Goal: Transaction & Acquisition: Download file/media

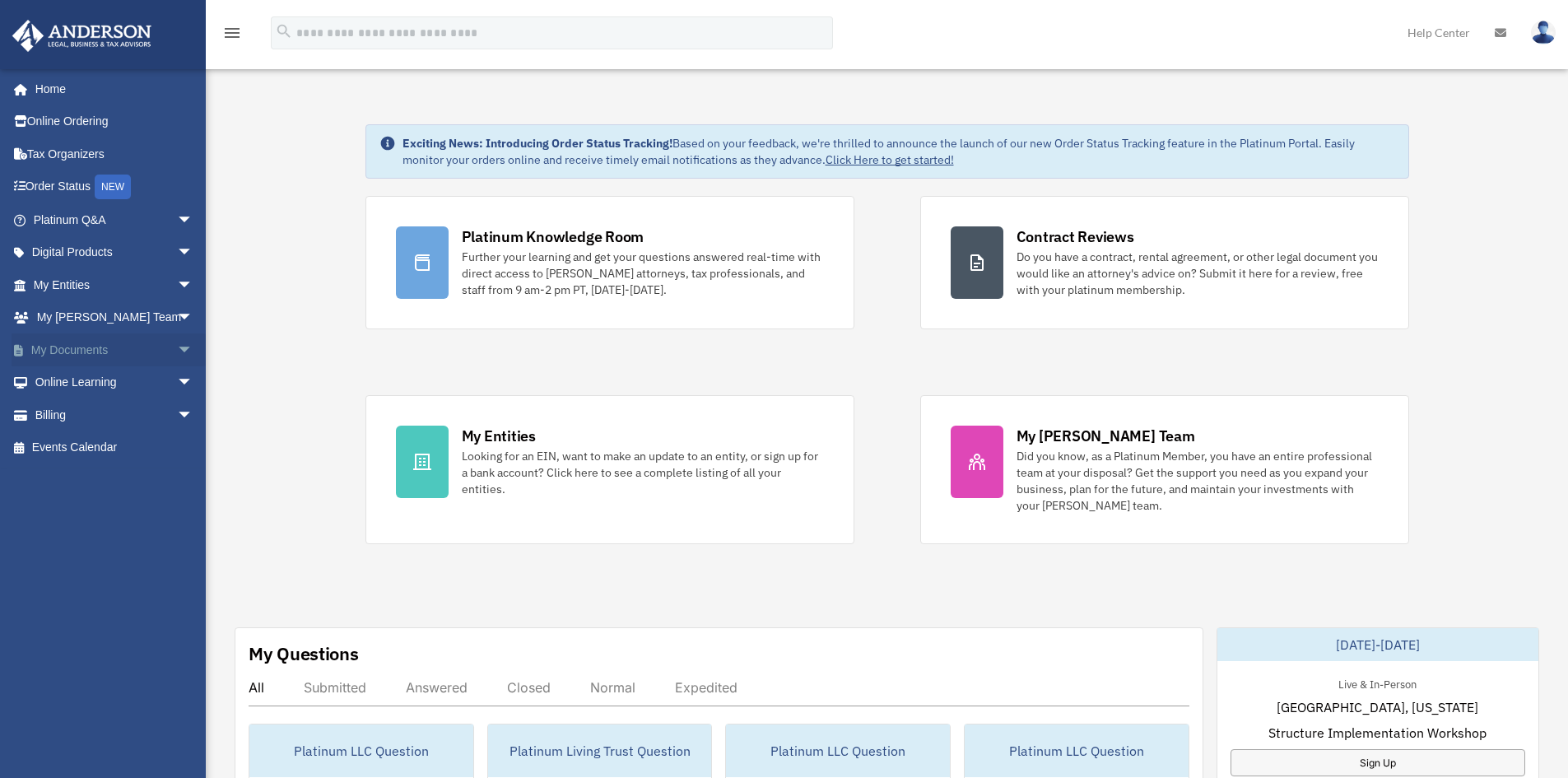
click at [79, 353] on link "My Documents arrow_drop_down" at bounding box center [115, 349] width 207 height 33
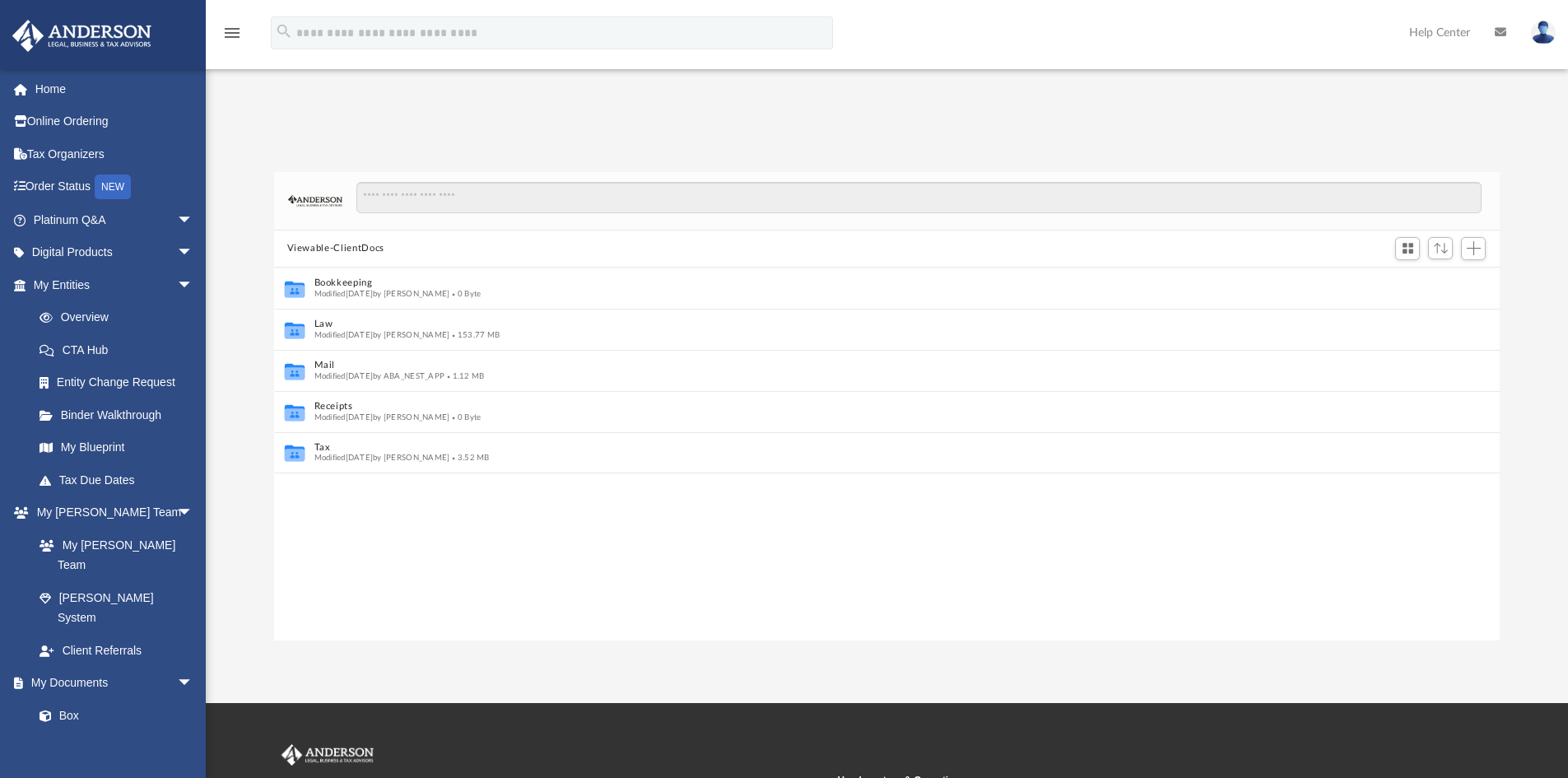
scroll to position [13, 13]
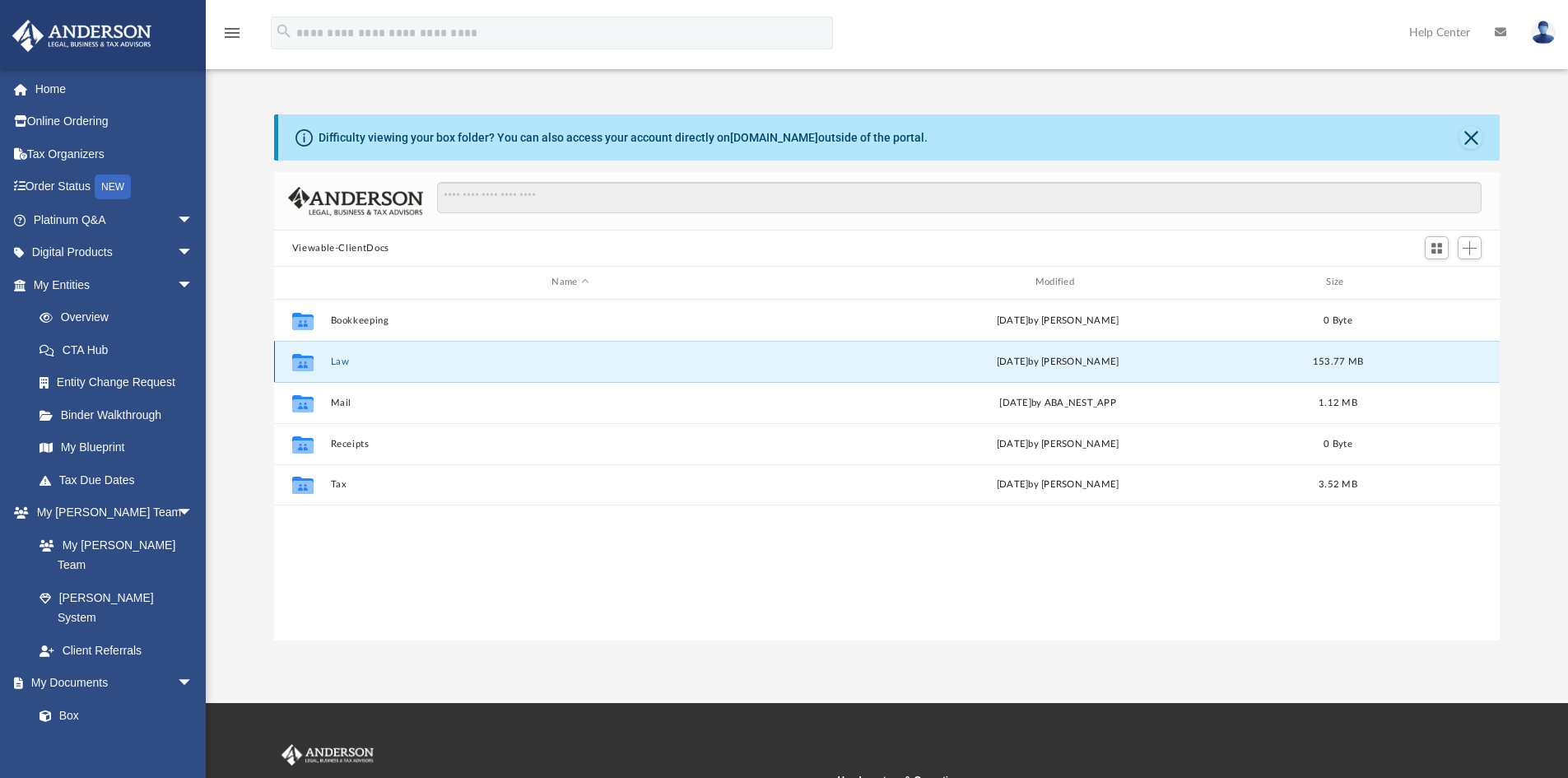
click at [337, 362] on button "Law" at bounding box center [570, 362] width 480 height 11
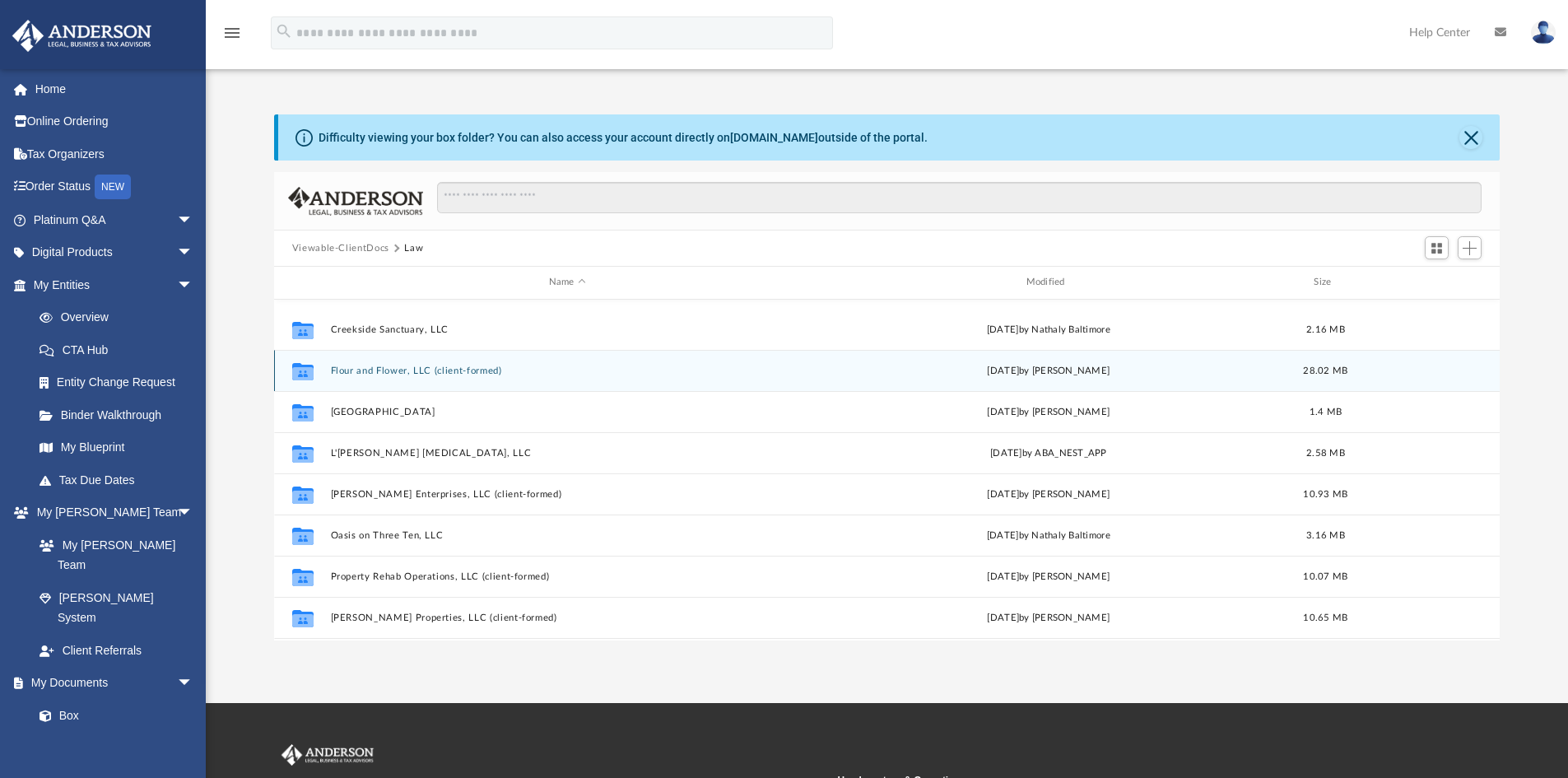
scroll to position [247, 0]
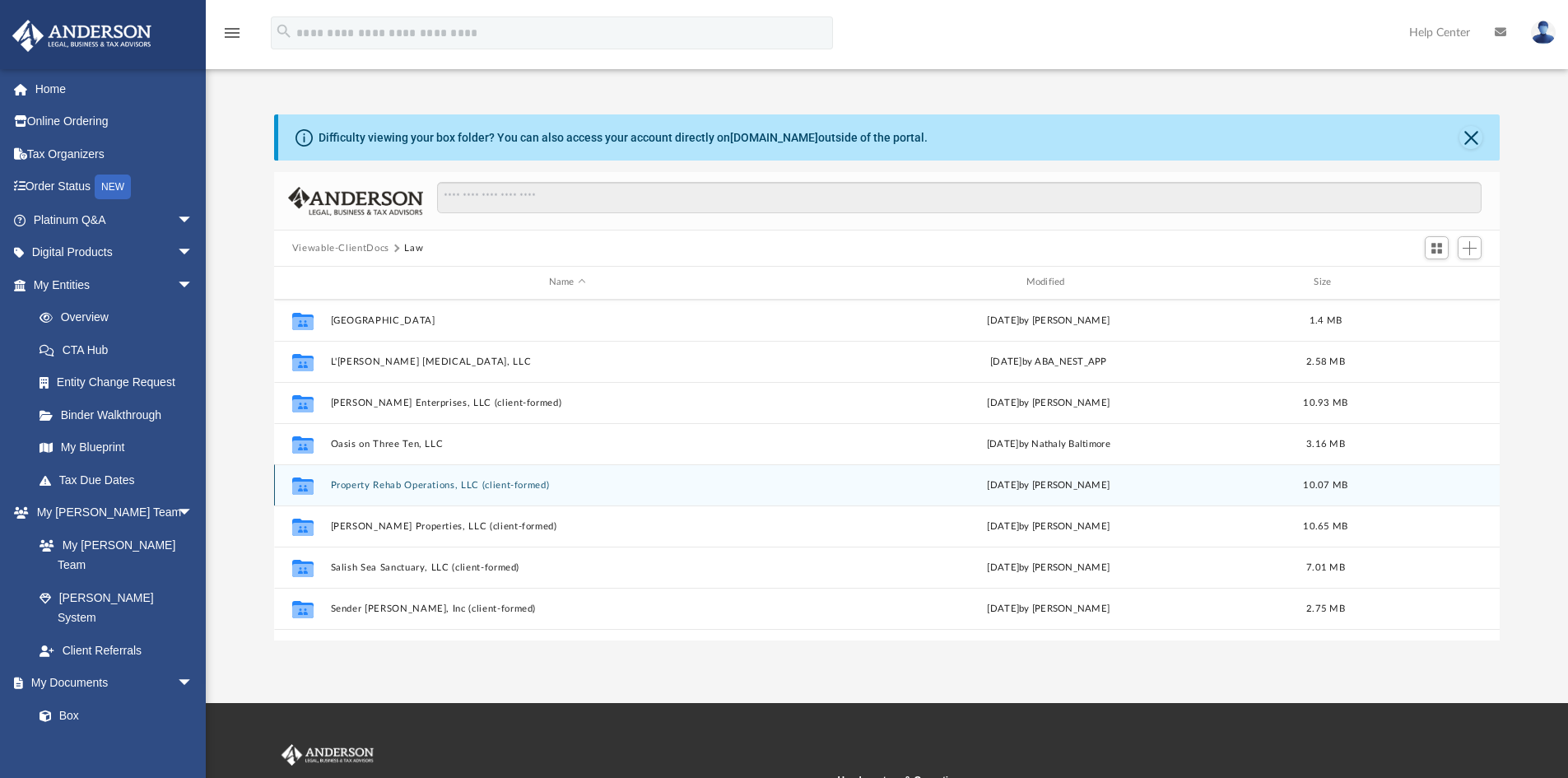
click at [412, 488] on button "Property Rehab Operations, LLC (client-formed)" at bounding box center [567, 485] width 474 height 11
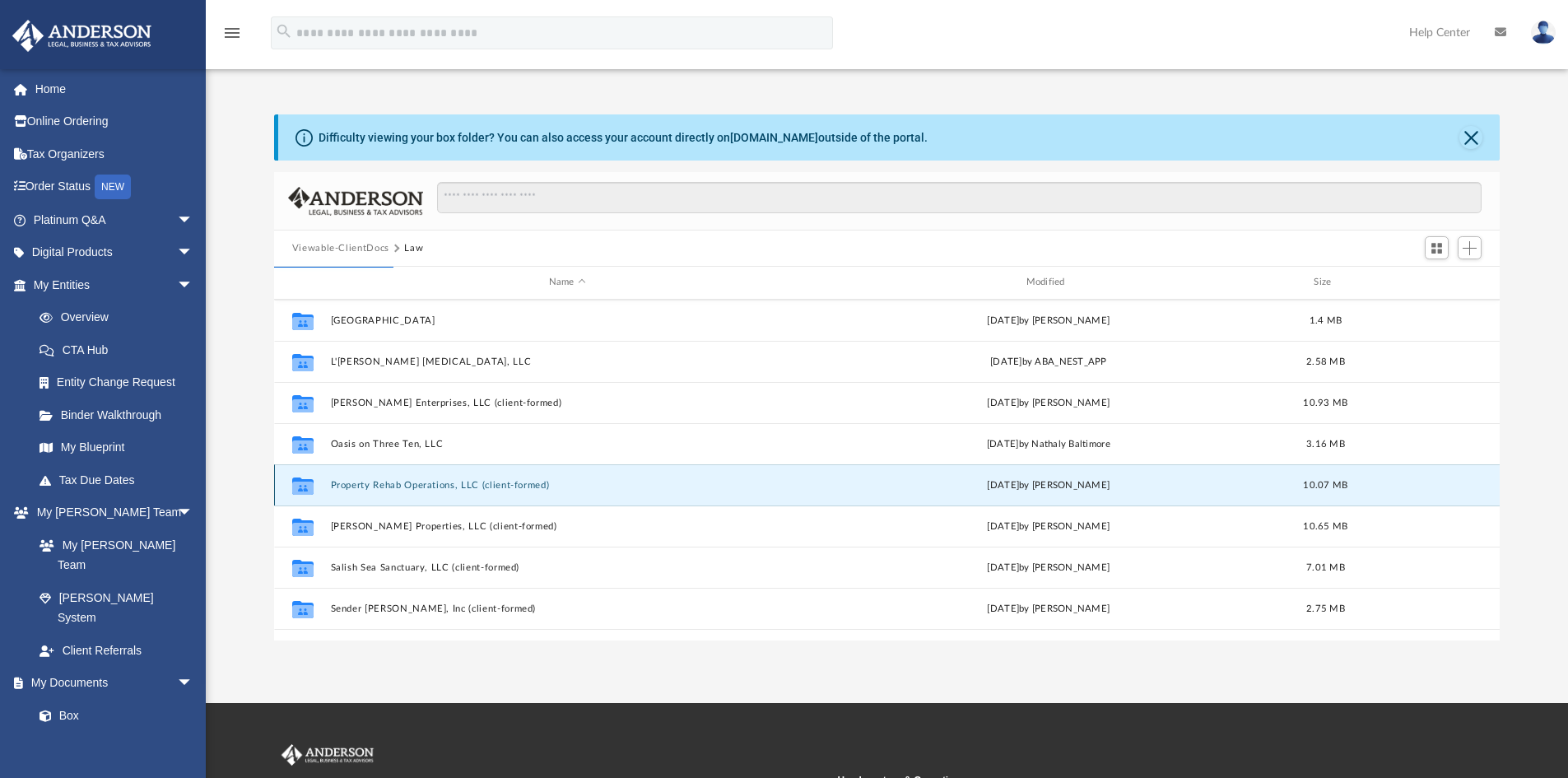
click at [500, 483] on button "Property Rehab Operations, LLC (client-formed)" at bounding box center [567, 485] width 474 height 11
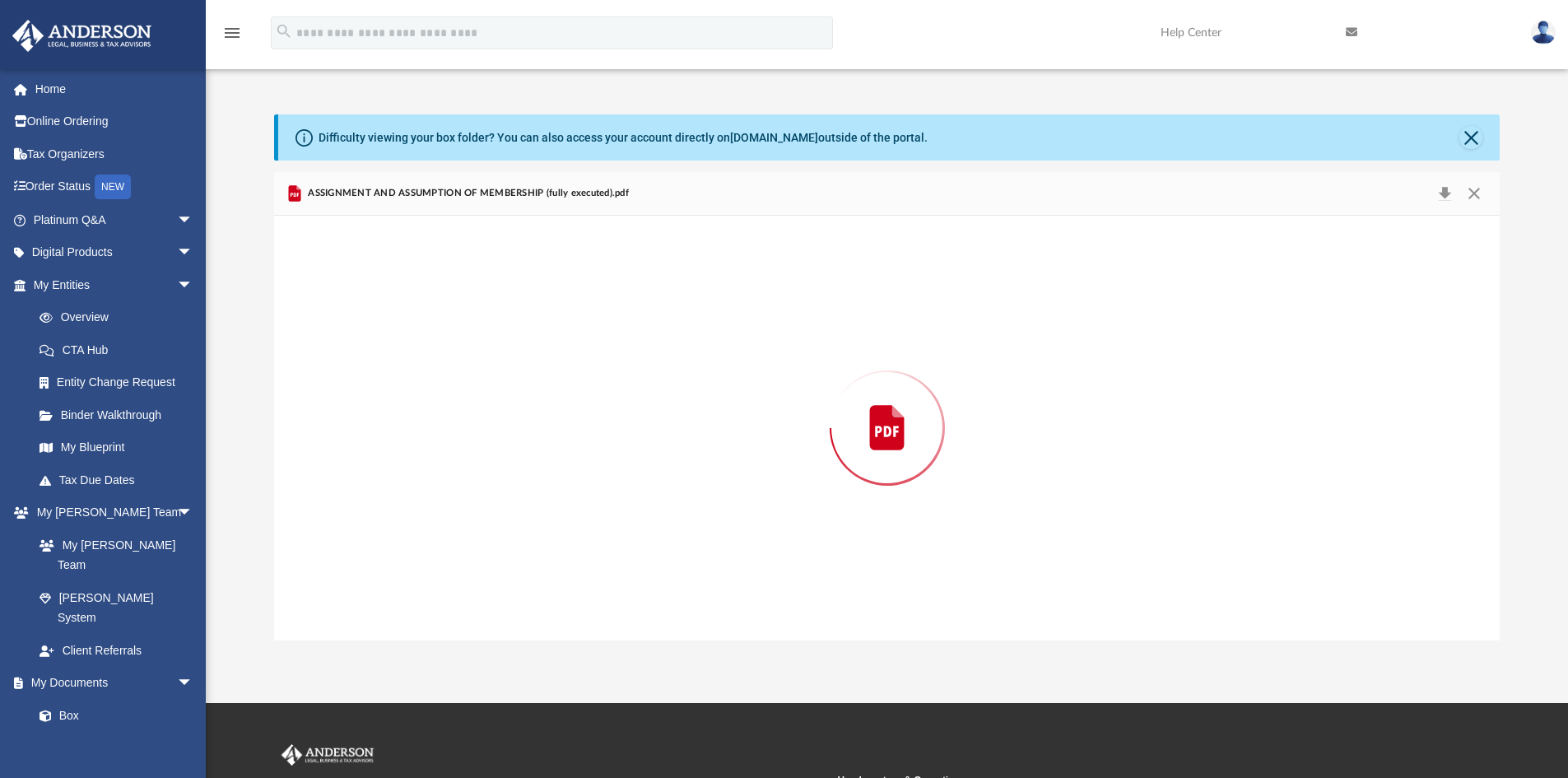
scroll to position [0, 0]
click at [447, 488] on div "Preview" at bounding box center [886, 428] width 1226 height 425
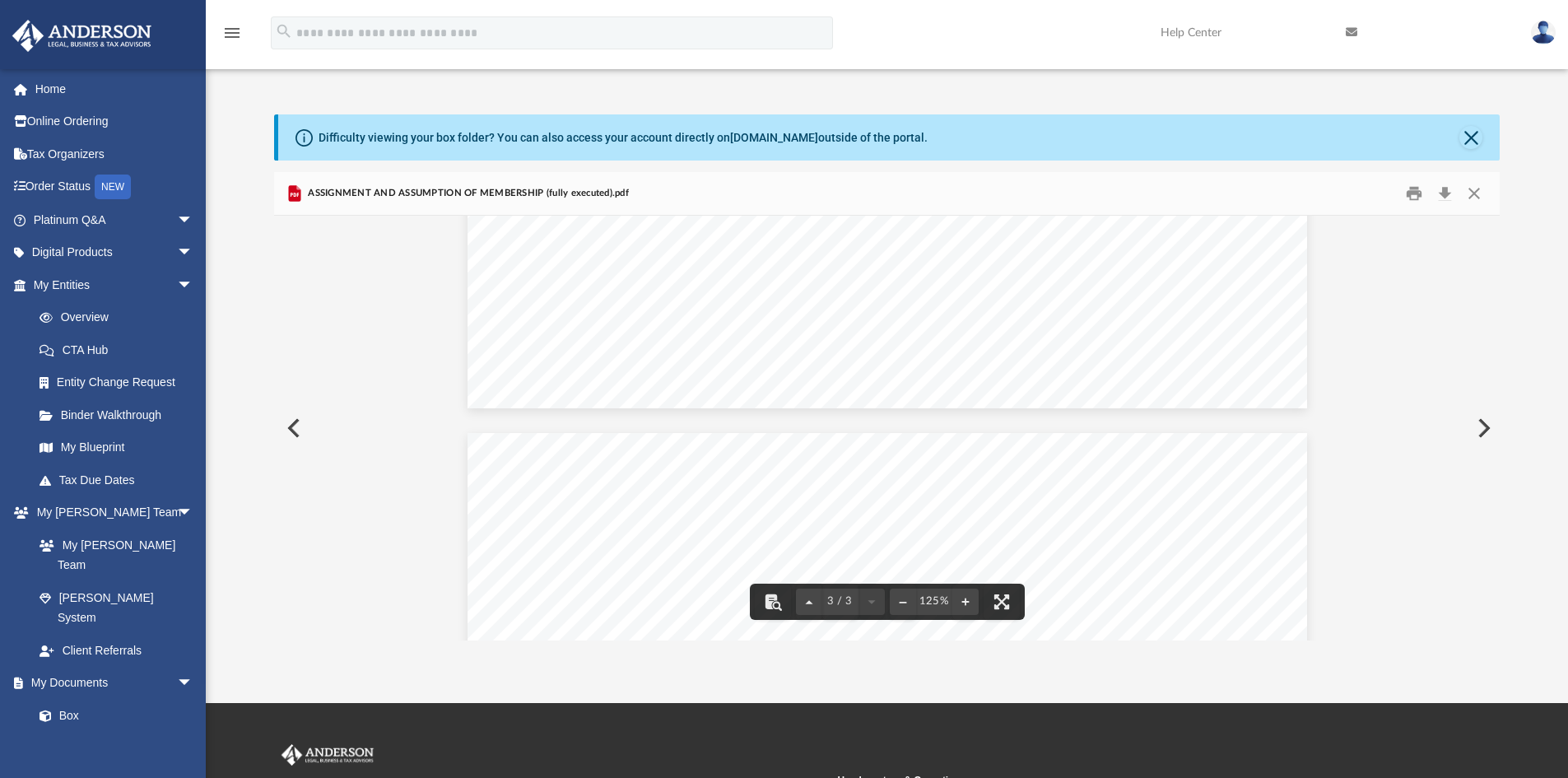
scroll to position [2388, 0]
click at [1444, 191] on button "Download" at bounding box center [1444, 194] width 30 height 26
click at [1475, 190] on button "Close" at bounding box center [1474, 194] width 30 height 26
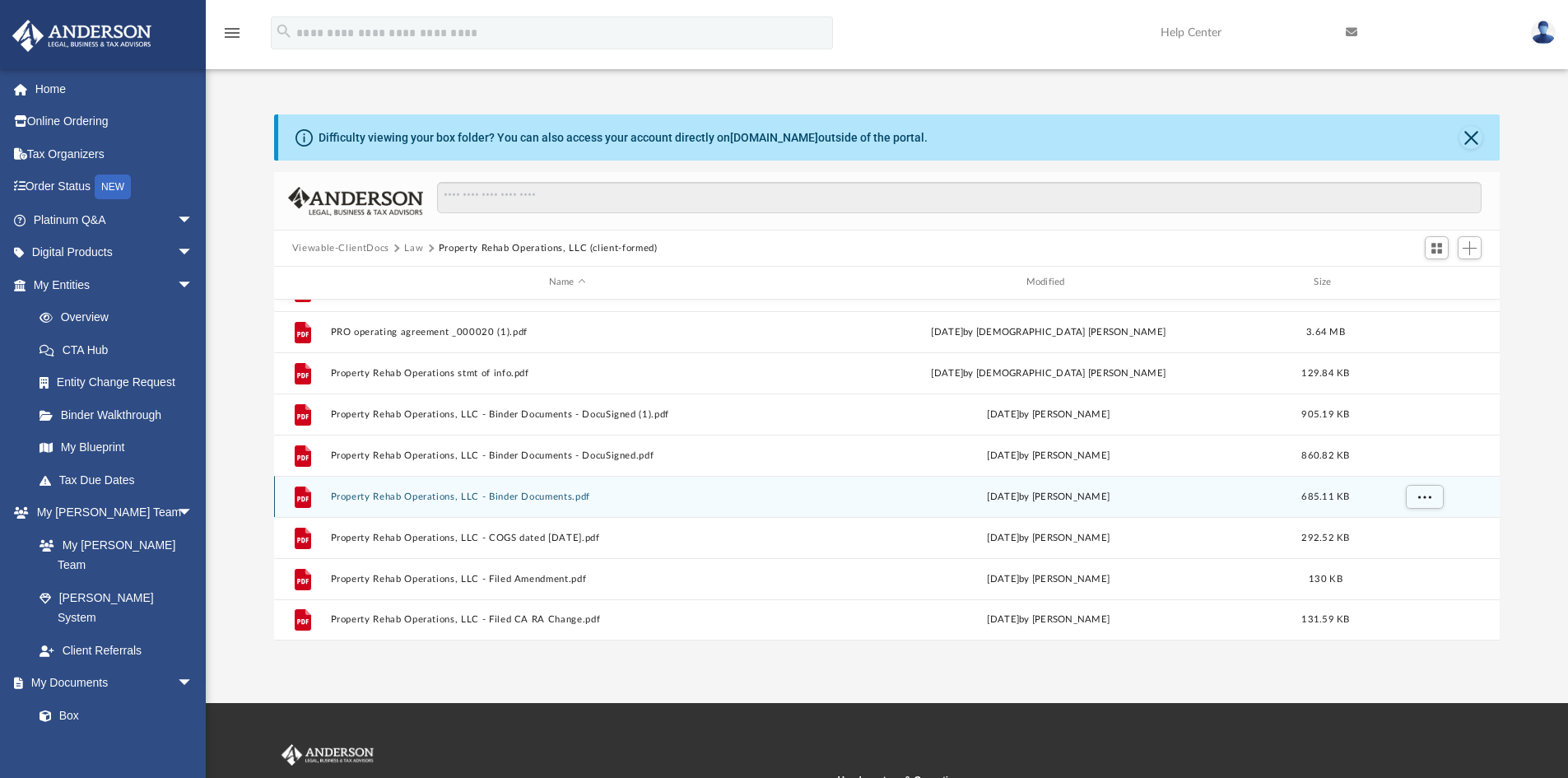
scroll to position [236, 0]
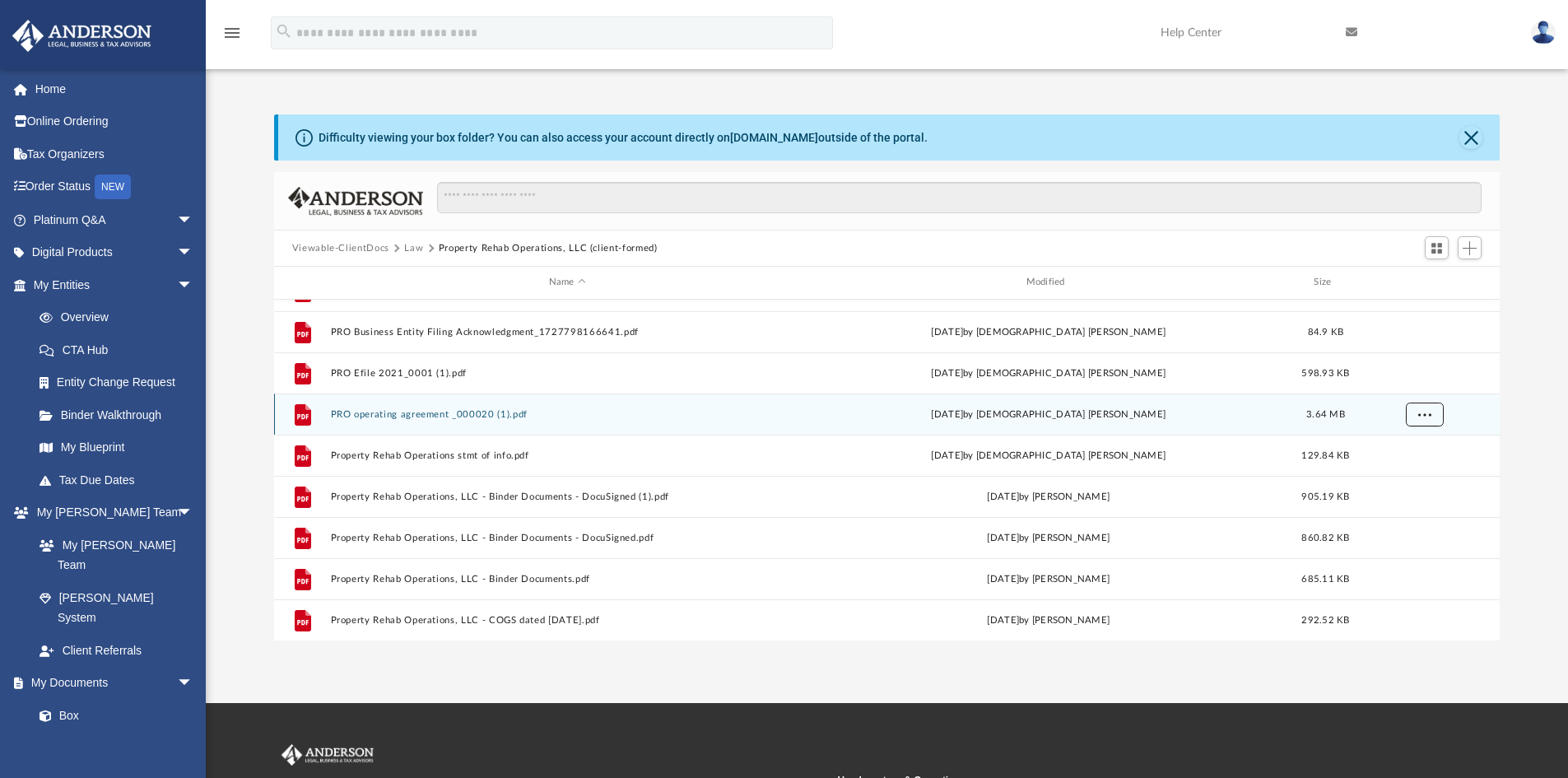
click at [1430, 415] on span "More options" at bounding box center [1423, 413] width 13 height 9
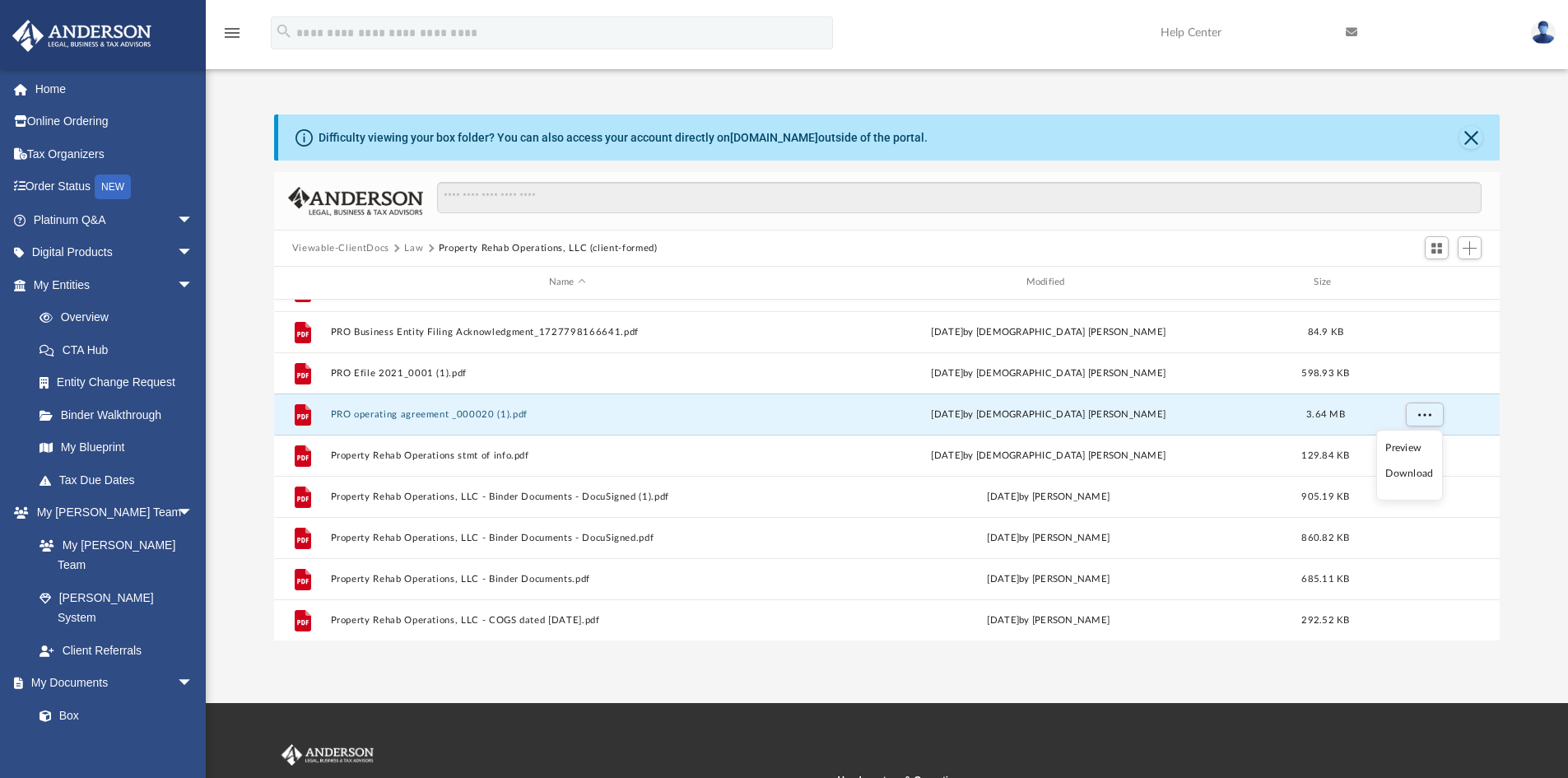
click at [1408, 477] on li "Download" at bounding box center [1409, 473] width 48 height 17
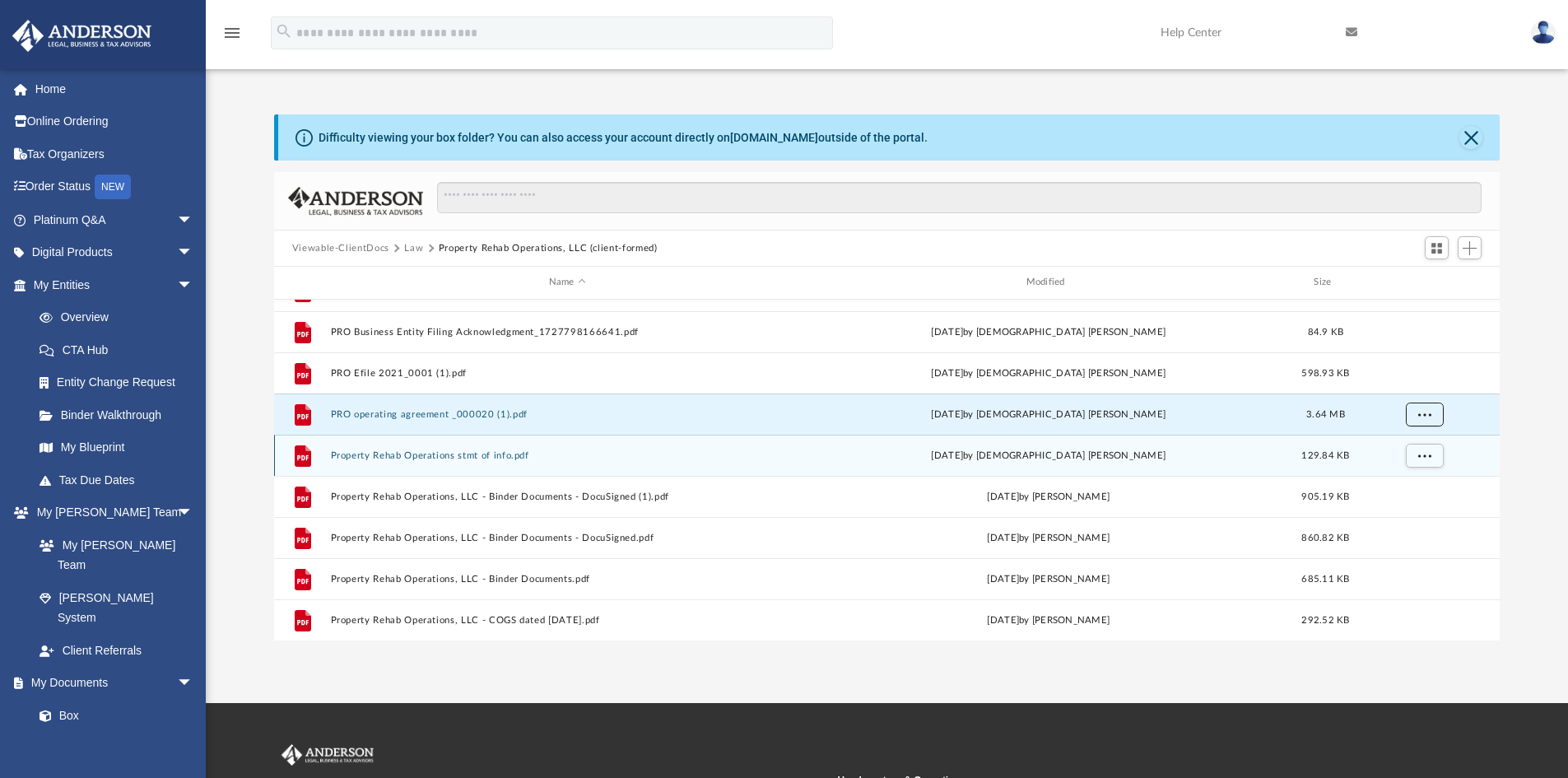
scroll to position [153, 0]
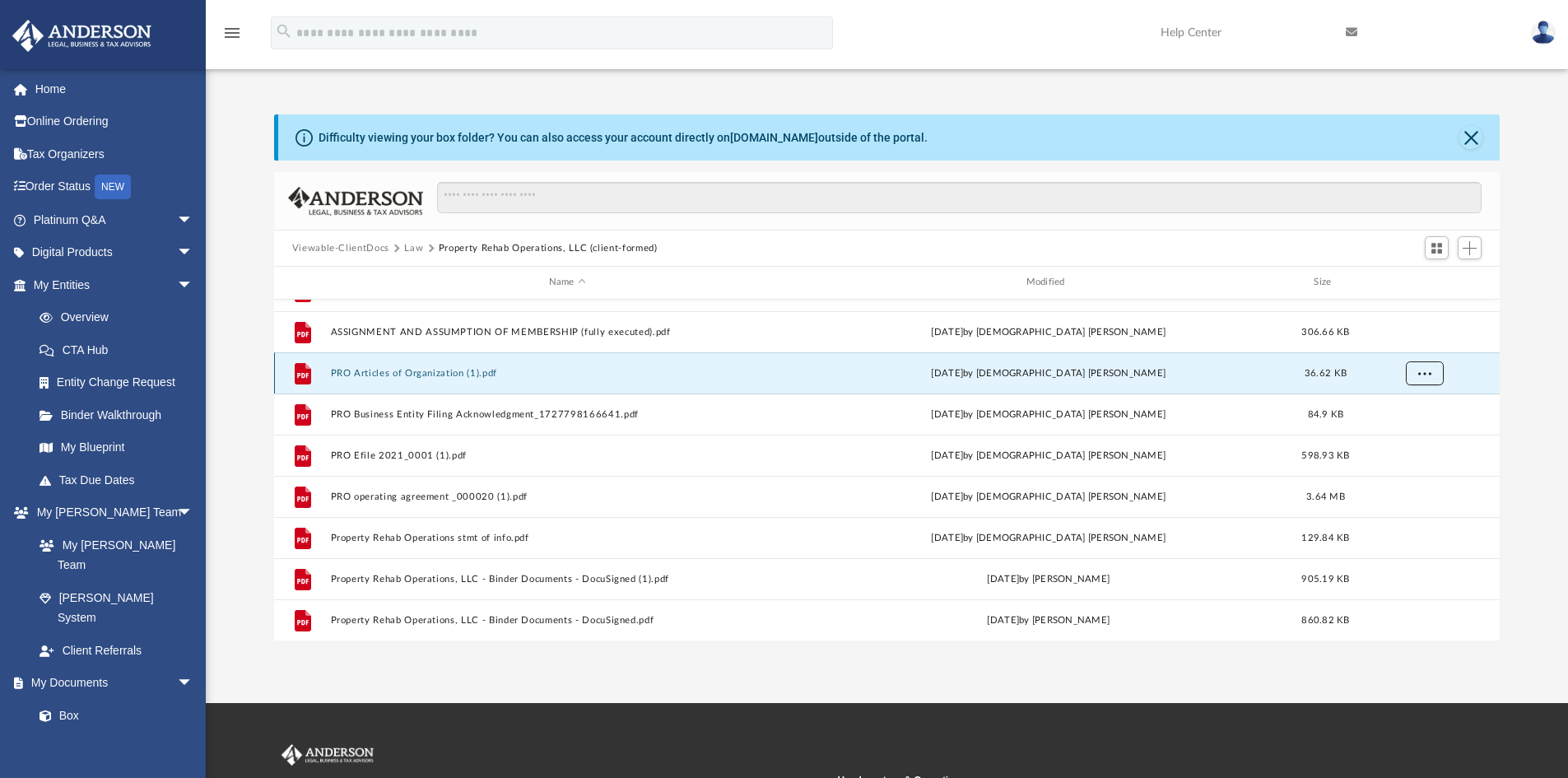
click at [1424, 373] on span "More options" at bounding box center [1423, 372] width 13 height 9
click at [1414, 436] on li "Download" at bounding box center [1409, 432] width 48 height 17
